Goal: Transaction & Acquisition: Subscribe to service/newsletter

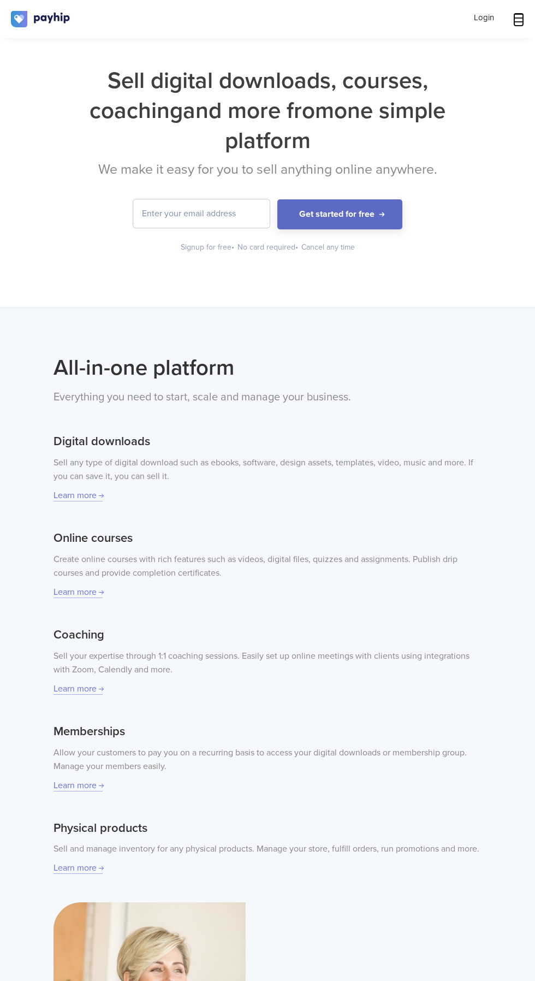
click at [519, 18] on icon at bounding box center [518, 18] width 11 height 9
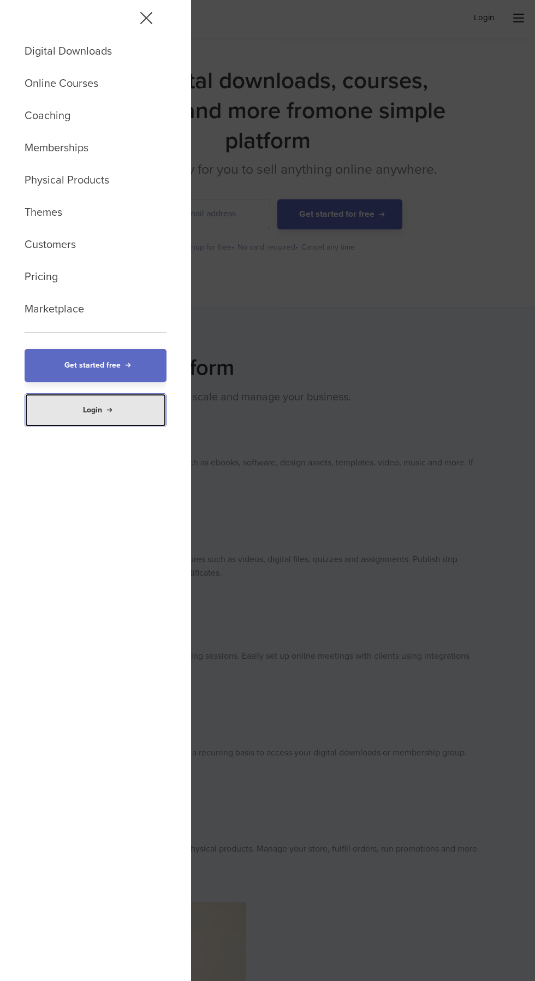
click at [109, 410] on link "Login" at bounding box center [96, 410] width 142 height 34
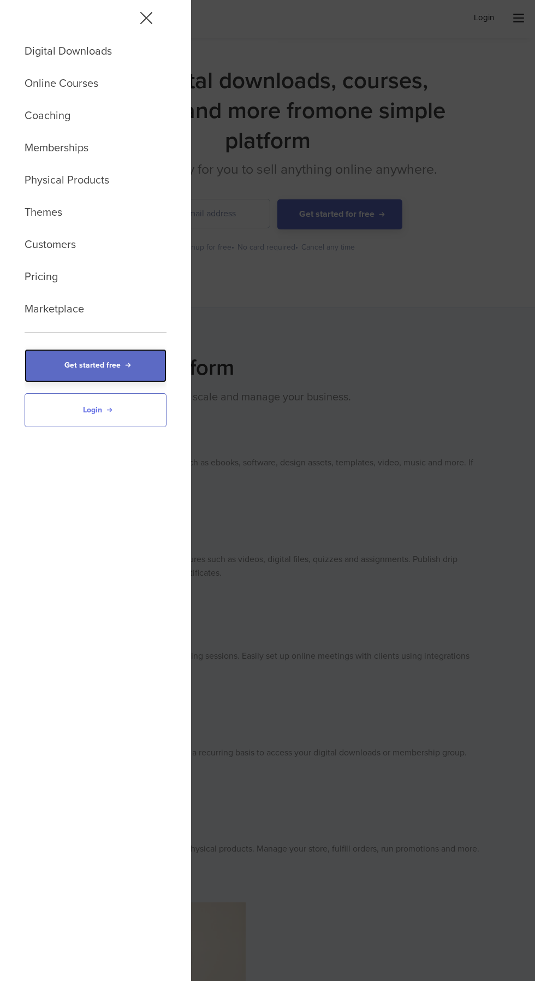
click at [127, 365] on link "Get started free" at bounding box center [96, 365] width 142 height 33
click at [477, 69] on div "Digital Downloads Online Courses Coaching Memberships Physical Products Themes …" at bounding box center [267, 490] width 535 height 981
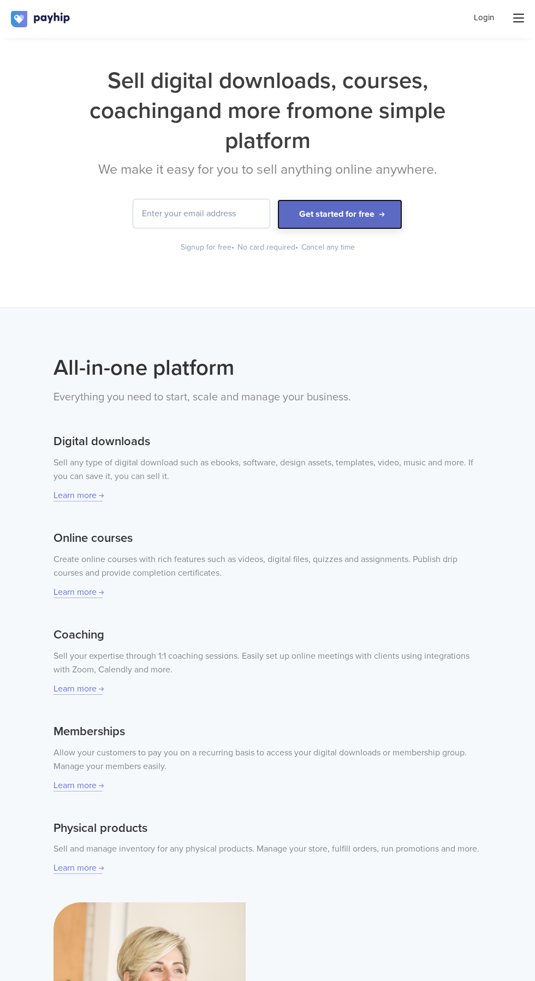
click at [380, 199] on button "Get started for free" at bounding box center [339, 214] width 125 height 30
click at [221, 199] on input "email" at bounding box center [201, 213] width 137 height 28
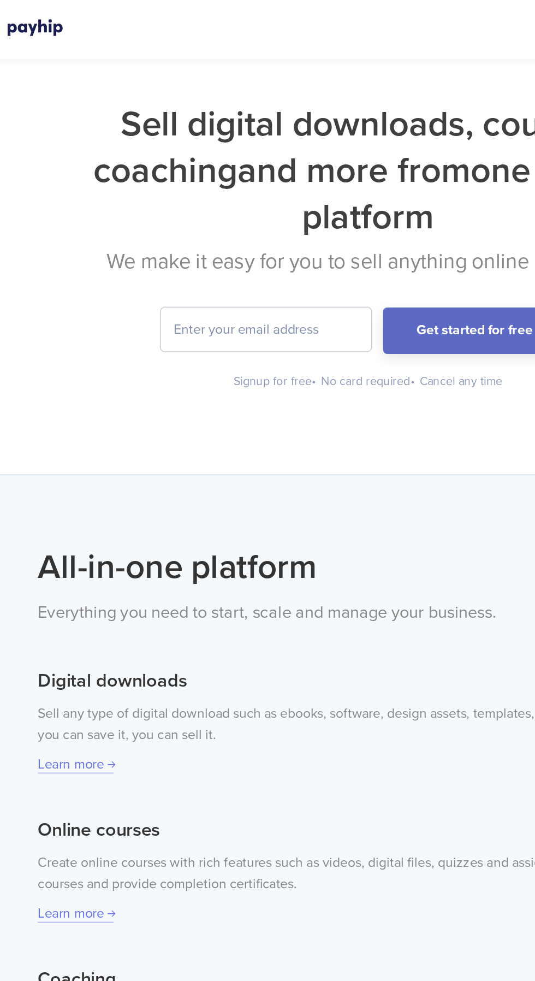
click at [169, 199] on input "email" at bounding box center [201, 213] width 137 height 28
type input "[EMAIL_ADDRESS][DOMAIN_NAME]"
click at [277, 199] on button "Get started for free" at bounding box center [339, 214] width 125 height 30
